Goal: Transaction & Acquisition: Purchase product/service

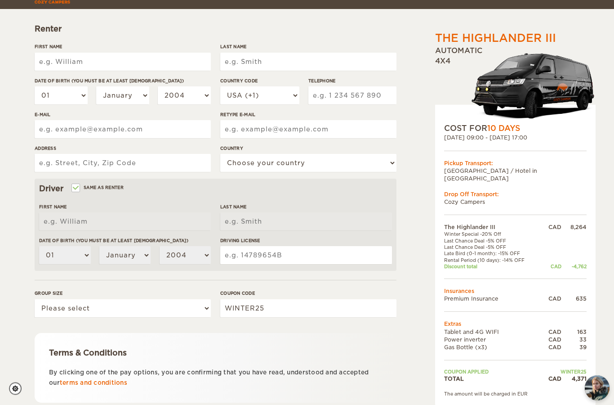
scroll to position [143, 0]
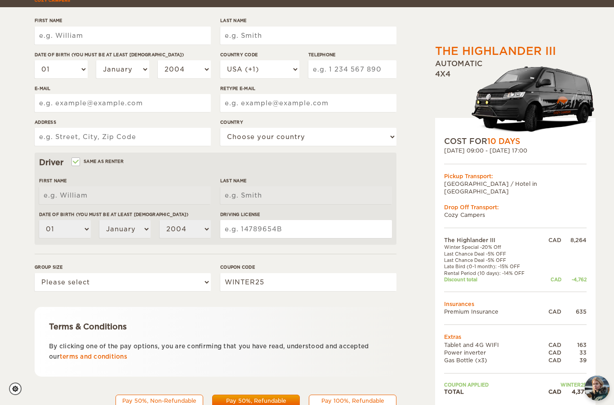
click at [338, 404] on span "4,371" at bounding box center [344, 410] width 24 height 11
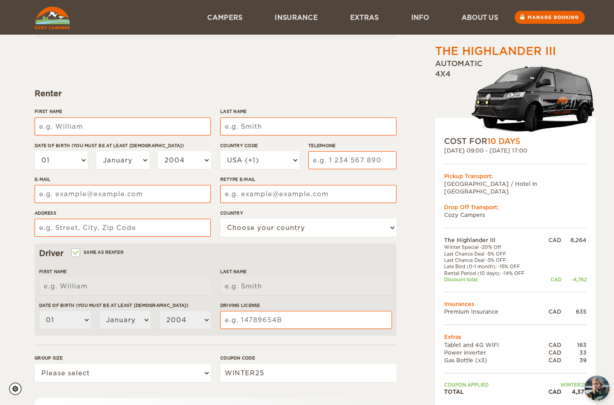
type input "[PERSON_NAME]"
type input "Alex"
type input "Tate"
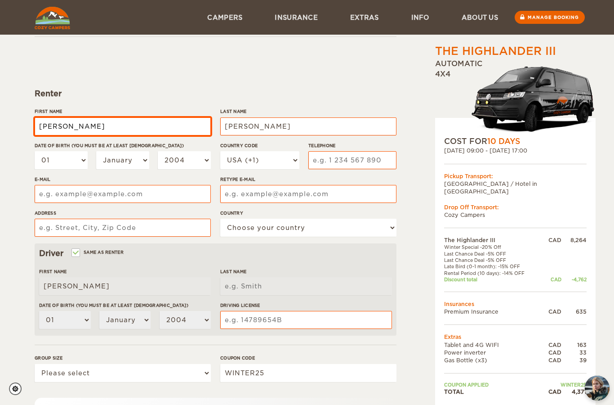
type input "Tate"
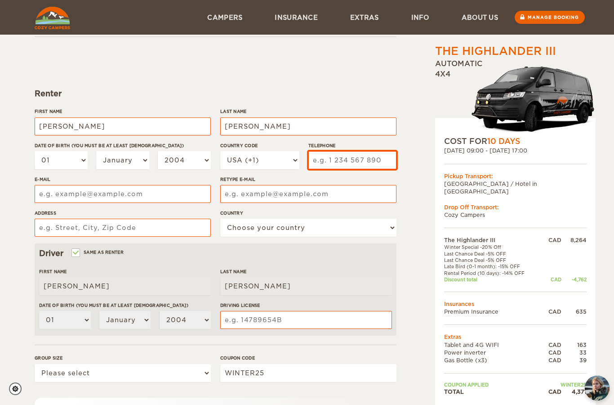
type input "4036139224"
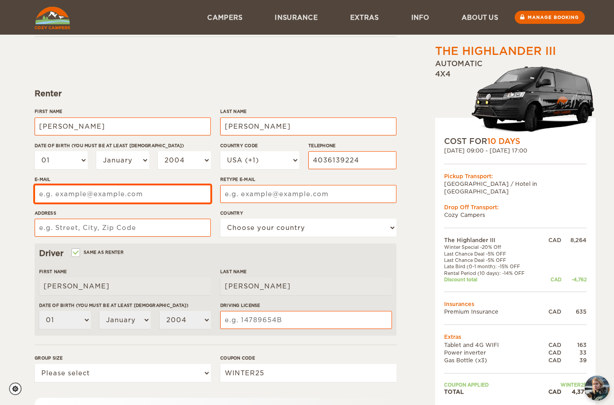
type input "ax.tate@gmail.com"
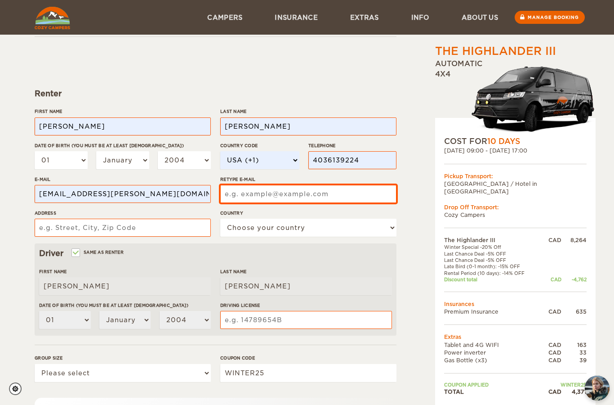
type input "ax.tate@gmail.com"
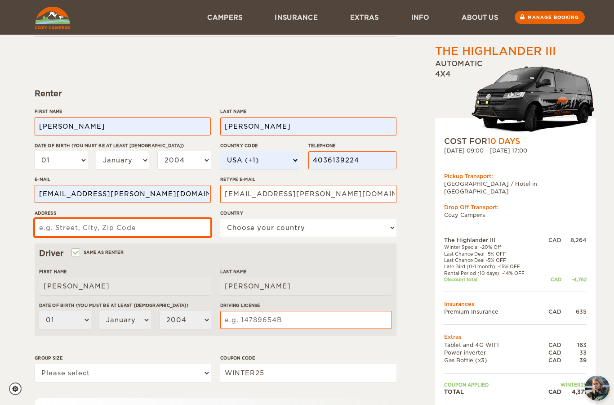
type input "11501 71 Ave"
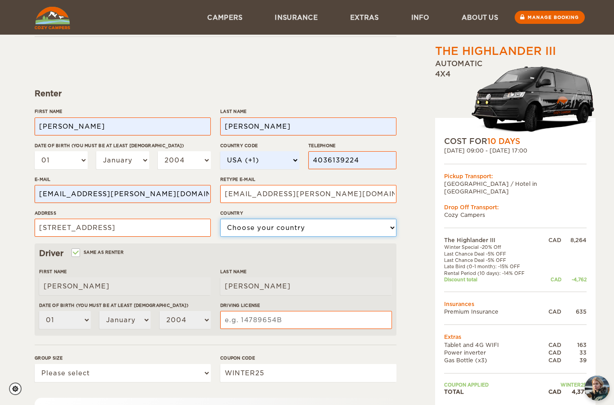
select select "38"
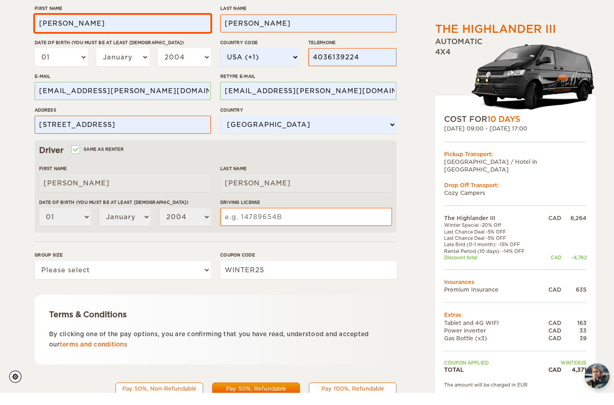
scroll to position [143, 0]
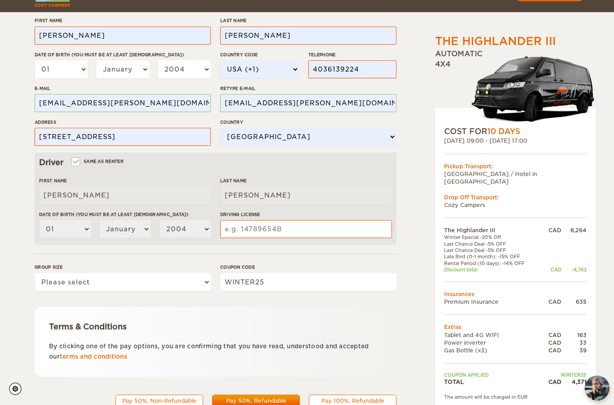
click at [231, 215] on label"] "Driving License" at bounding box center [306, 214] width 172 height 7
click at [231, 220] on input "Driving License" at bounding box center [306, 229] width 172 height 18
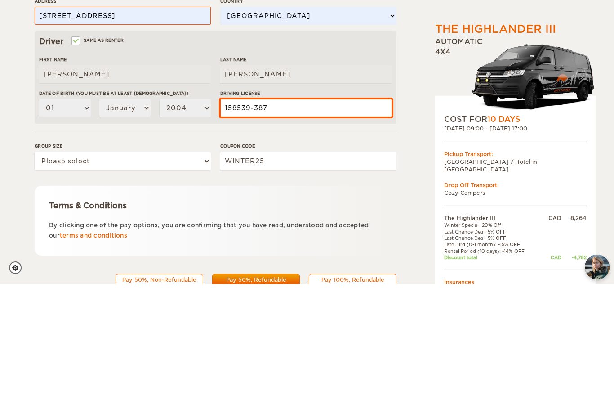
type input "158539-387"
click at [345, 307] on div "Terms & Conditions By clicking one of the pay options, you are confirming that …" at bounding box center [216, 342] width 362 height 70
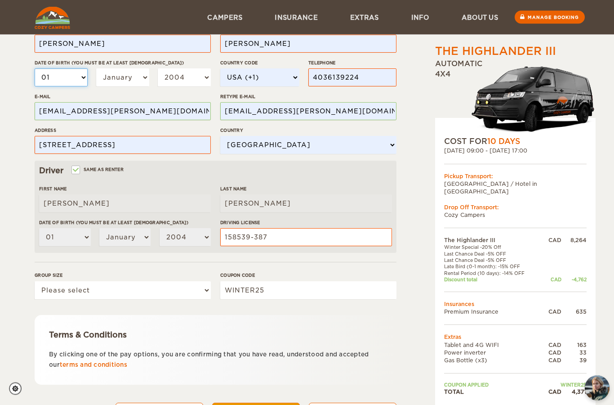
click at [55, 74] on select "01 02 03 04 05 06 07 08 09 10 11 12 13 14 15 16 17 18 19 20 21 22 23 24 25 26 2…" at bounding box center [61, 78] width 53 height 18
click at [47, 76] on select "01 02 03 04 05 06 07 08 09 10 11 12 13 14 15 16 17 18 19 20 21 22 23 24 25 26 2…" at bounding box center [61, 77] width 53 height 18
select select "20"
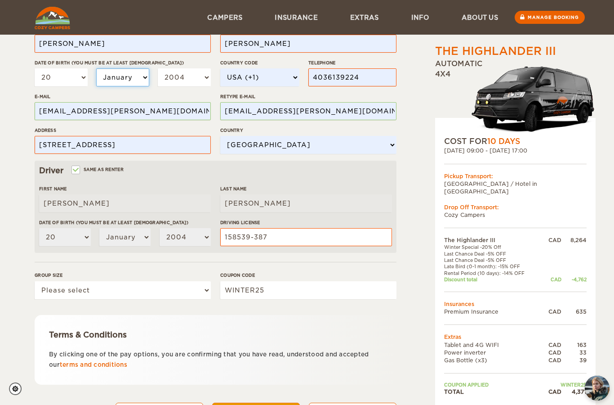
click at [120, 73] on select "January February March April May June July August September October November De…" at bounding box center [122, 77] width 53 height 18
select select "09"
click at [172, 84] on select "2004 2003 2002 2001 2000 1999 1998 1997 1996 1995 1994 1993 1992 1991 1990 1989…" at bounding box center [184, 77] width 53 height 18
select select "1994"
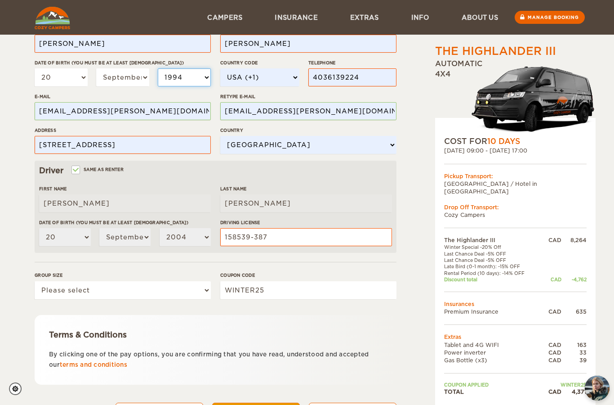
select select "1994"
click at [19, 152] on div "The Highlander III Expand Collapse Total 4,371 CAD Automatic 4x4 COST FOR 10 Da…" at bounding box center [307, 157] width 614 height 585
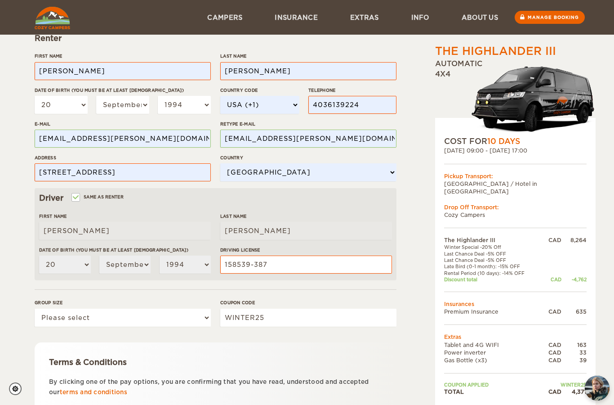
scroll to position [115, 0]
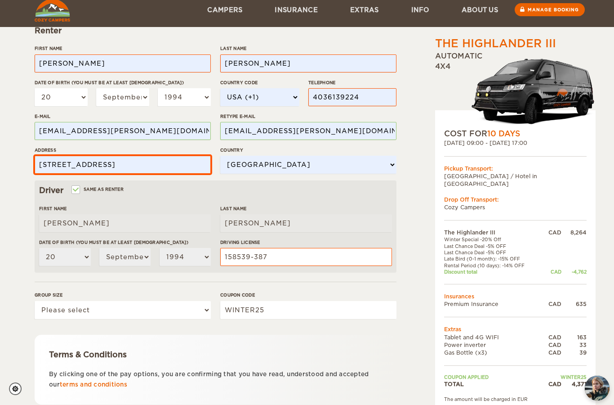
click at [97, 164] on input "11501 71 Ave" at bounding box center [123, 165] width 176 height 18
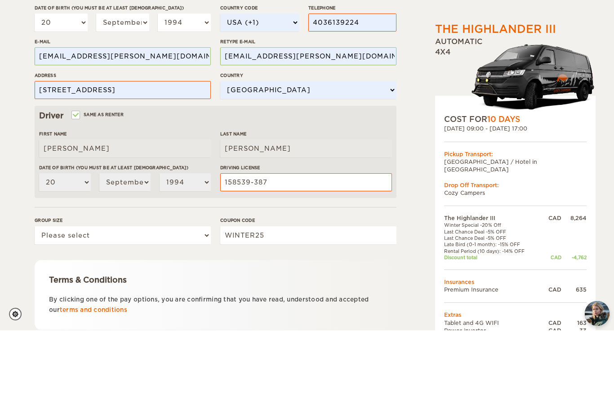
click at [18, 123] on div "The Highlander III Expand Collapse Total 4,371 CAD Automatic 4x4 COST FOR 10 Da…" at bounding box center [307, 177] width 614 height 585
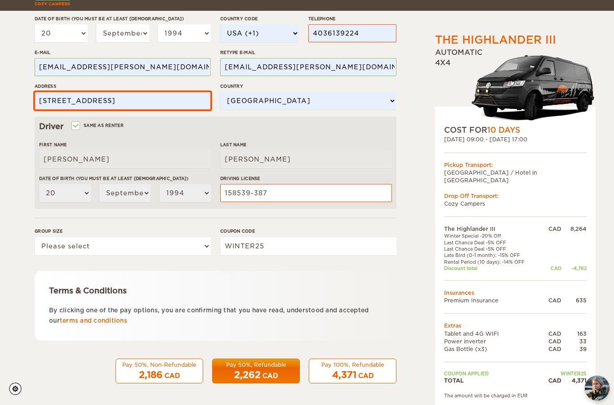
click at [89, 100] on input "11501 71 Ave" at bounding box center [123, 101] width 176 height 18
click at [131, 106] on input "11501 71 Ave, Grande" at bounding box center [123, 101] width 176 height 18
type input "11501 71 Ave, Grande Priairie, AB"
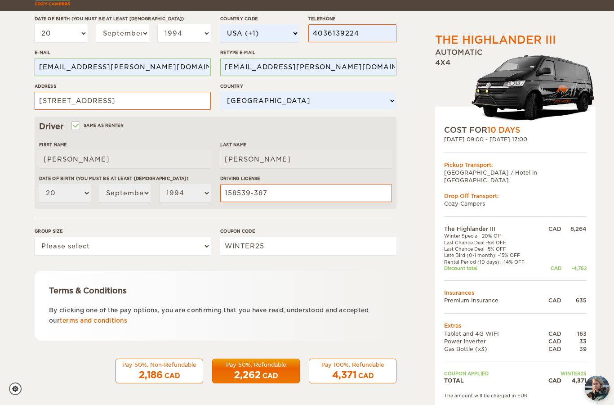
click at [16, 140] on div "The Highlander III Expand Collapse Total 4,371 CAD Automatic 4x4 COST FOR 10 Da…" at bounding box center [307, 113] width 614 height 585
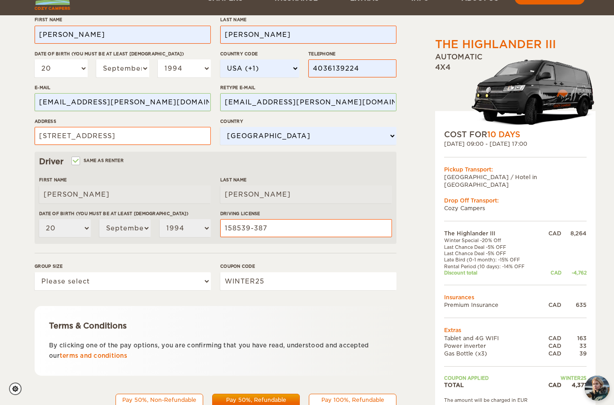
scroll to position [143, 0]
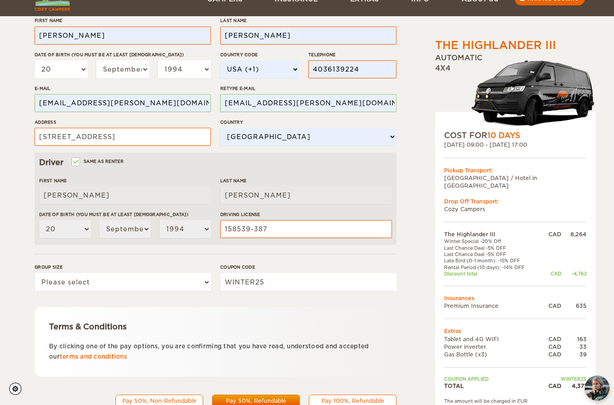
click at [361, 403] on div "Pay 100%, Refundable" at bounding box center [353, 401] width 76 height 8
click at [356, 404] on span "4,371" at bounding box center [344, 410] width 24 height 11
click at [198, 281] on select "Please select 1 2 3" at bounding box center [123, 282] width 176 height 18
select select "2"
click at [379, 404] on div "4,371 CAD" at bounding box center [353, 410] width 76 height 13
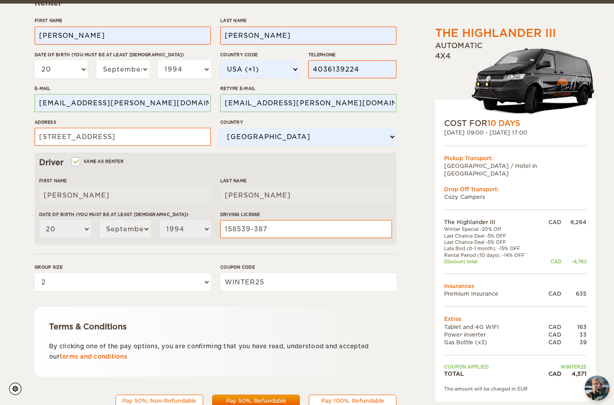
click at [363, 404] on div "4,371 CAD" at bounding box center [353, 410] width 76 height 13
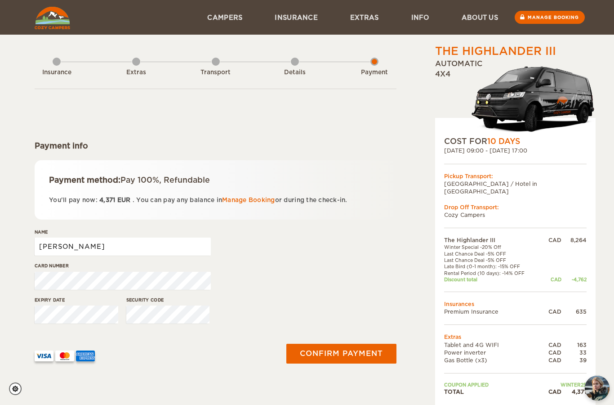
click at [169, 251] on input "[PERSON_NAME]" at bounding box center [123, 247] width 176 height 18
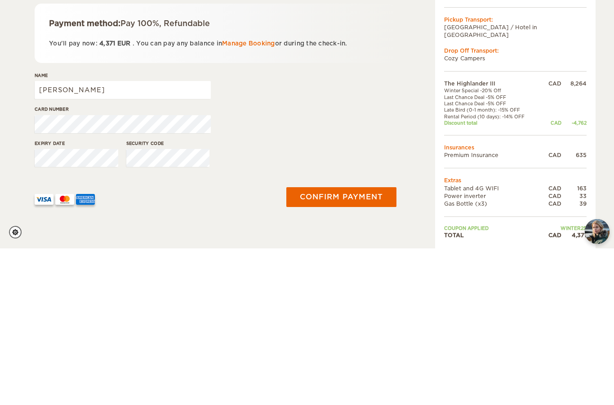
type input "Alex Tate"
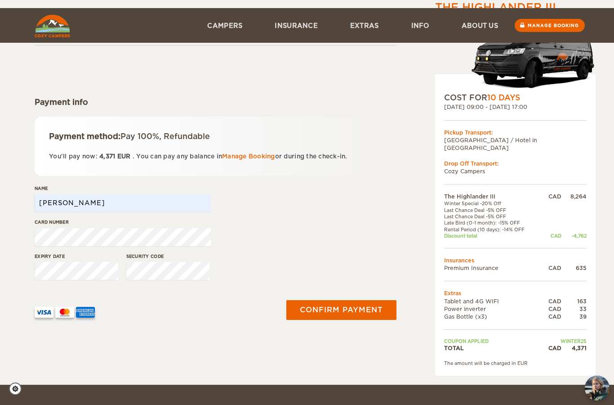
scroll to position [52, 0]
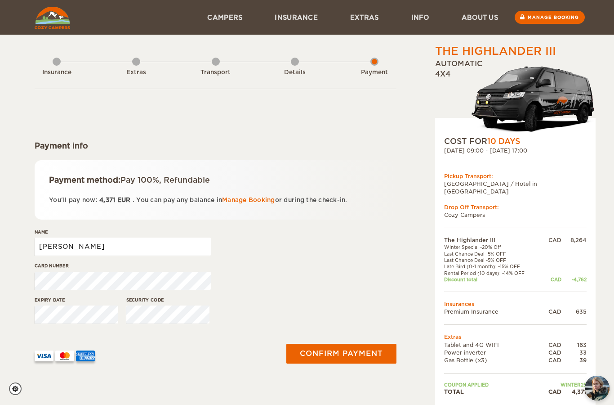
click at [184, 246] on input "Alex" at bounding box center [123, 247] width 176 height 18
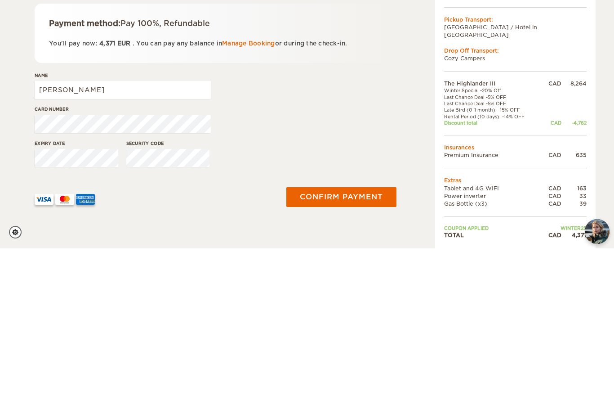
click at [338, 296] on div "Expiry date Security code" at bounding box center [216, 313] width 362 height 34
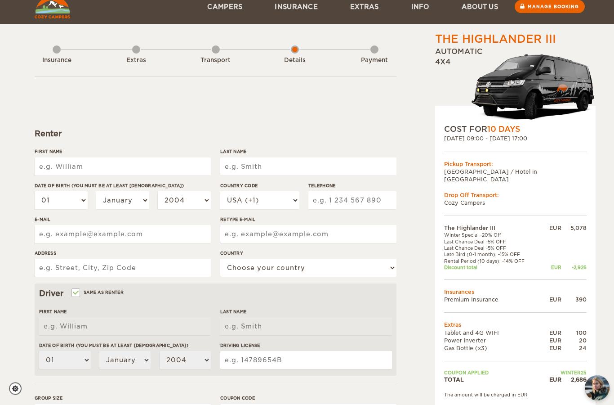
scroll to position [12, 0]
click at [62, 170] on input "First Name" at bounding box center [123, 166] width 176 height 18
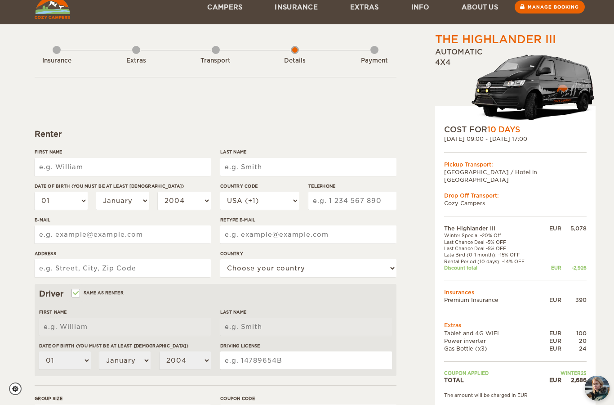
type input "[PERSON_NAME]"
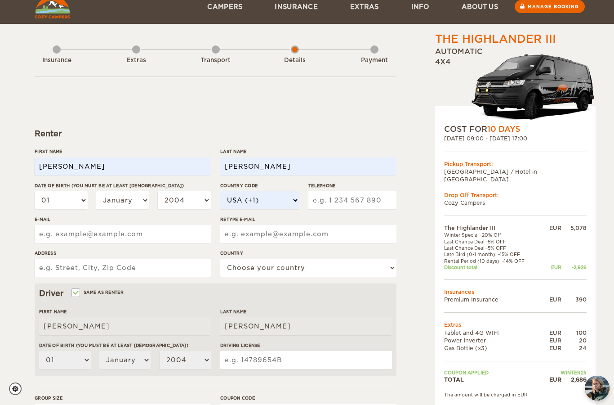
type input "4036139224"
type input "[EMAIL_ADDRESS][PERSON_NAME][DOMAIN_NAME]"
type input "[STREET_ADDRESS]"
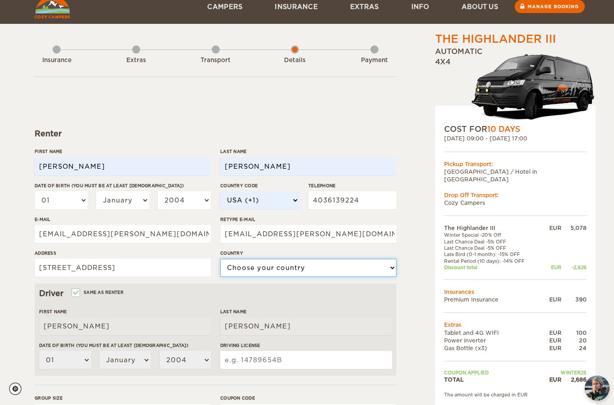
select select "38"
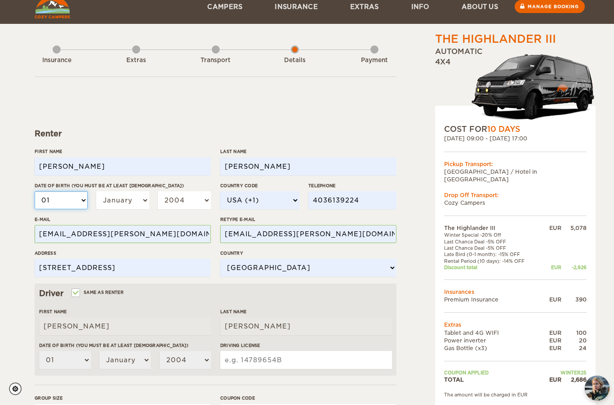
click at [49, 196] on select "01 02 03 04 05 06 07 08 09 10 11 12 13 14 15 16 17 18 19 20 21 22 23 24 25 26 2…" at bounding box center [61, 200] width 53 height 18
select select "20"
click at [139, 197] on select "January February March April May June July August September October November De…" at bounding box center [122, 200] width 53 height 18
select select "09"
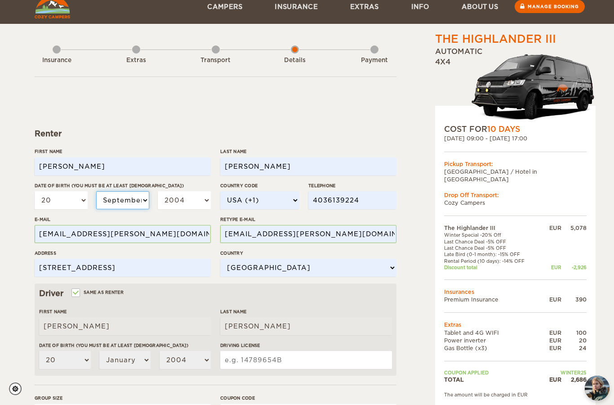
select select "09"
click at [195, 201] on select "2004 2003 2002 2001 2000 1999 1998 1997 1996 1995 1994 1993 1992 1991 1990 1989…" at bounding box center [184, 200] width 53 height 18
select select "1994"
click at [170, 268] on input "11501 71 Ave" at bounding box center [123, 268] width 176 height 18
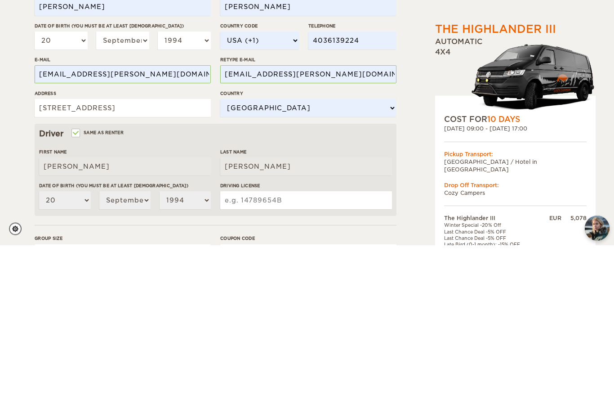
scroll to position [143, 0]
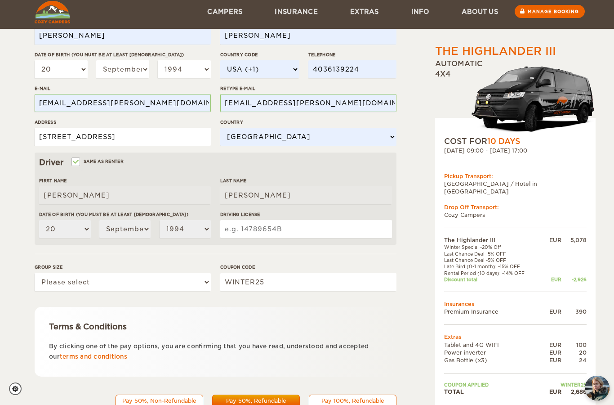
type input "11501 71 Ave, Grande Prairie, AB"
click at [332, 229] on input "Driving License" at bounding box center [306, 229] width 172 height 18
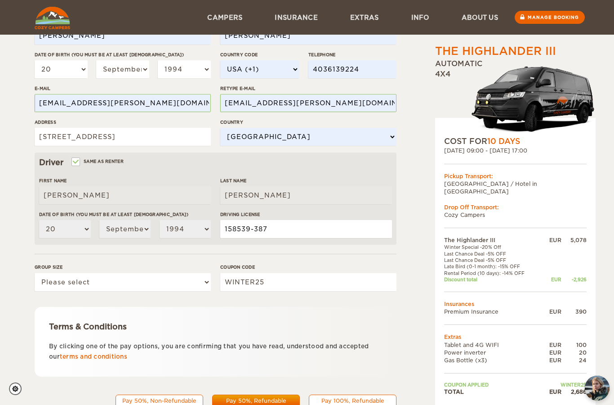
type input "158539-387"
click at [67, 284] on select "Please select 1 2 3" at bounding box center [123, 282] width 176 height 18
select select "2"
click at [378, 404] on div "2,686 EUR" at bounding box center [353, 410] width 76 height 13
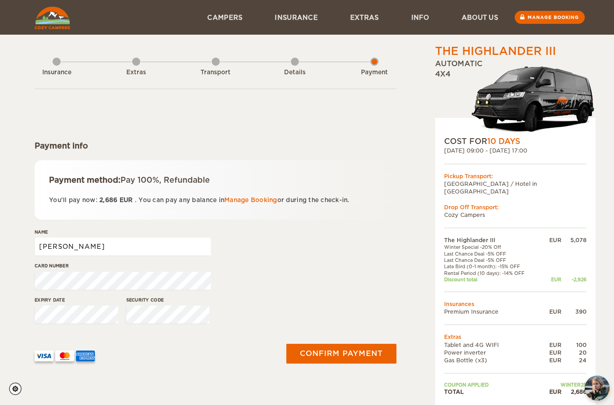
click at [188, 247] on input "[PERSON_NAME]" at bounding box center [123, 247] width 176 height 18
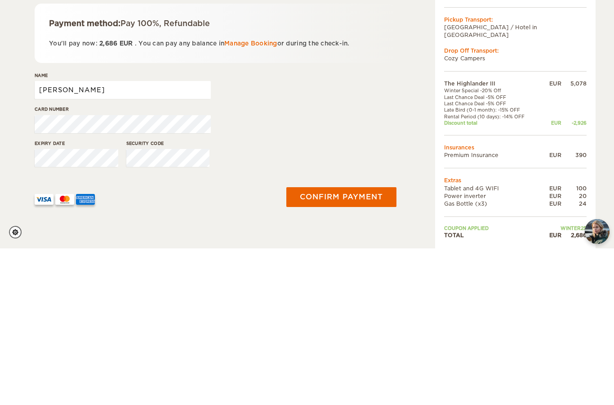
type input "[PERSON_NAME]"
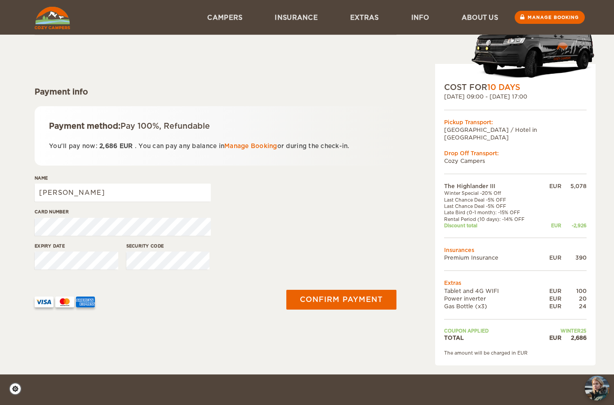
scroll to position [54, 0]
click at [362, 300] on button "Confirm payment" at bounding box center [342, 300] width 110 height 20
